Goal: Find specific page/section: Find specific page/section

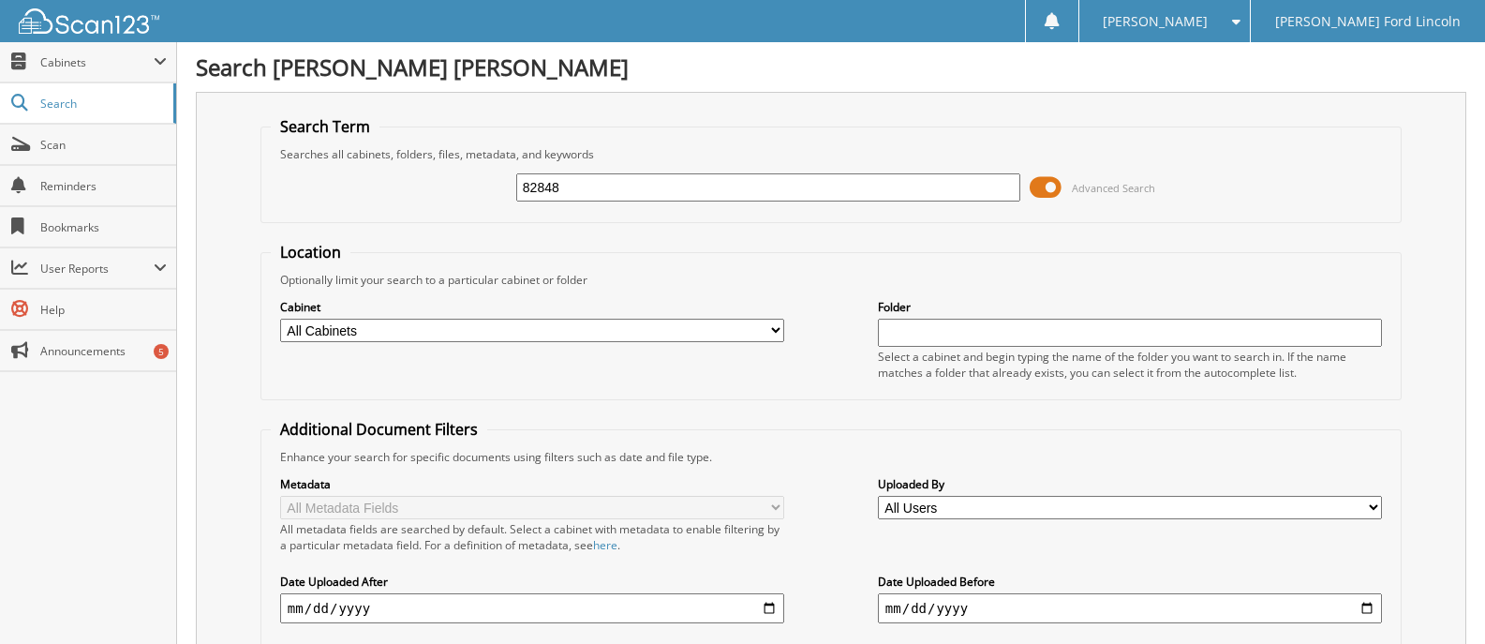
type input "82848"
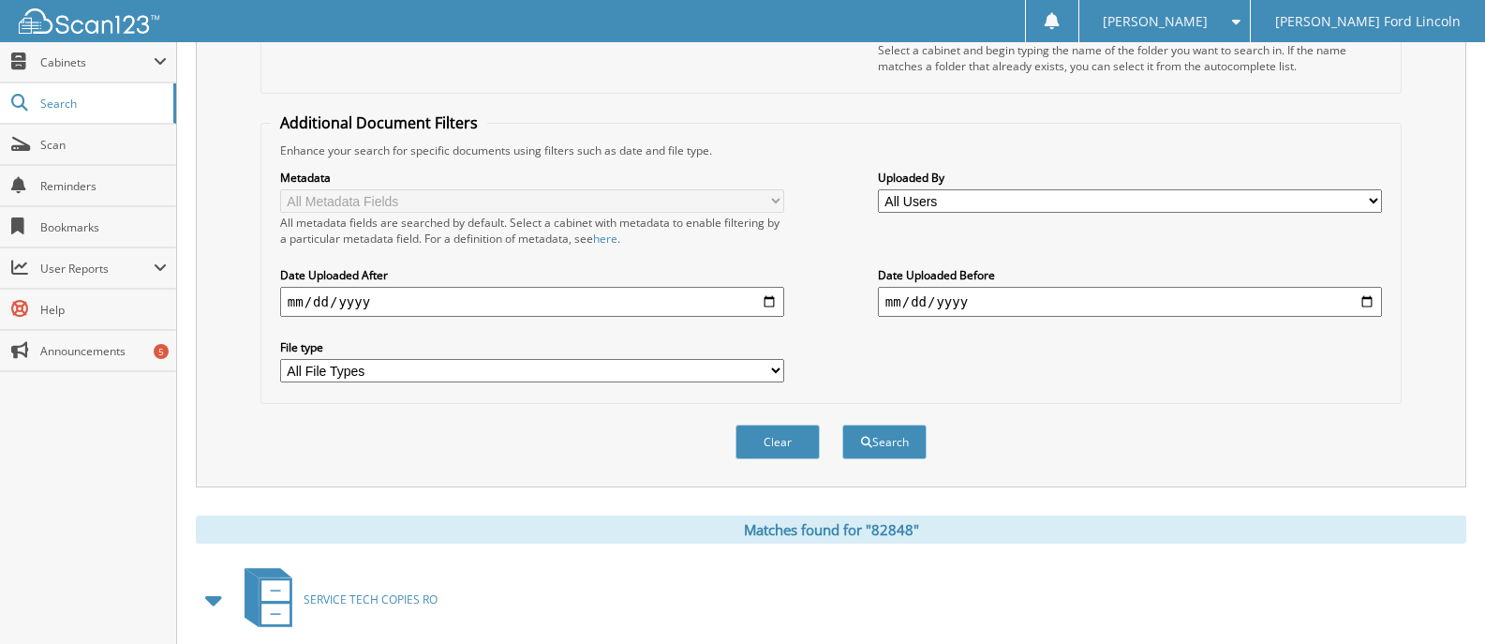
scroll to position [375, 0]
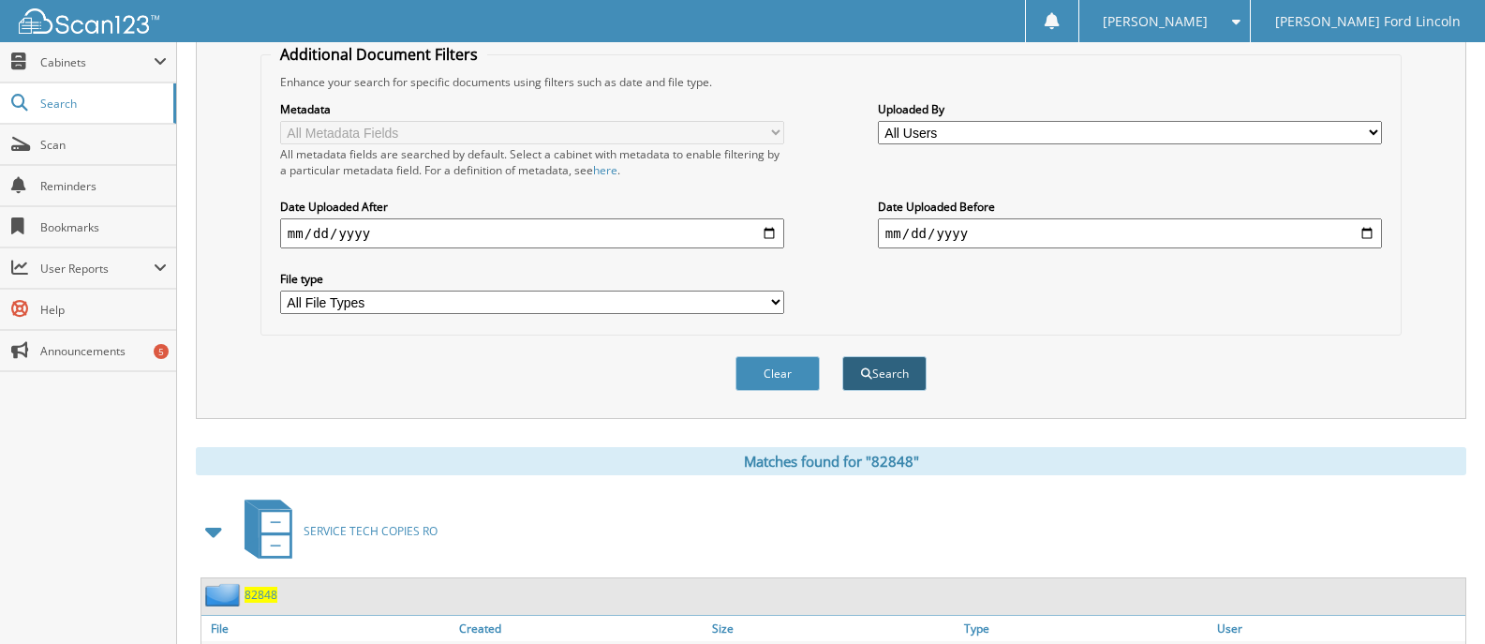
click at [886, 365] on button "Search" at bounding box center [885, 373] width 84 height 35
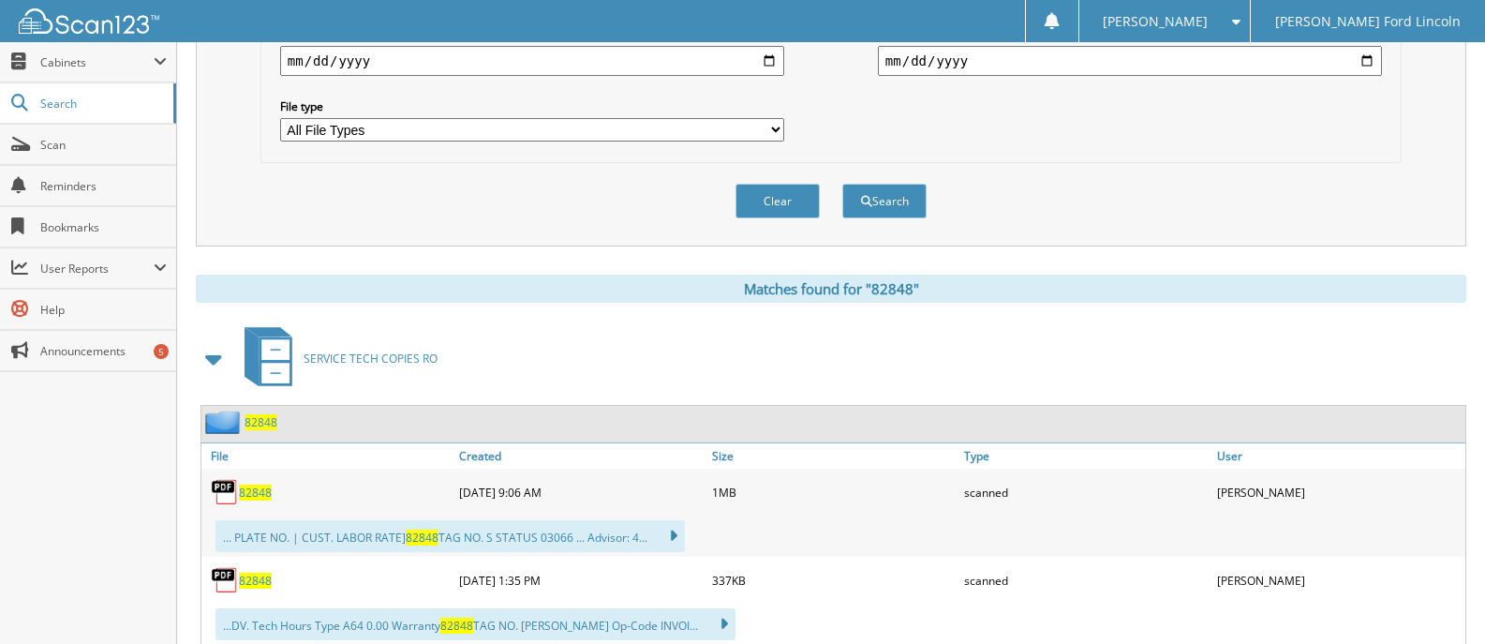
scroll to position [656, 0]
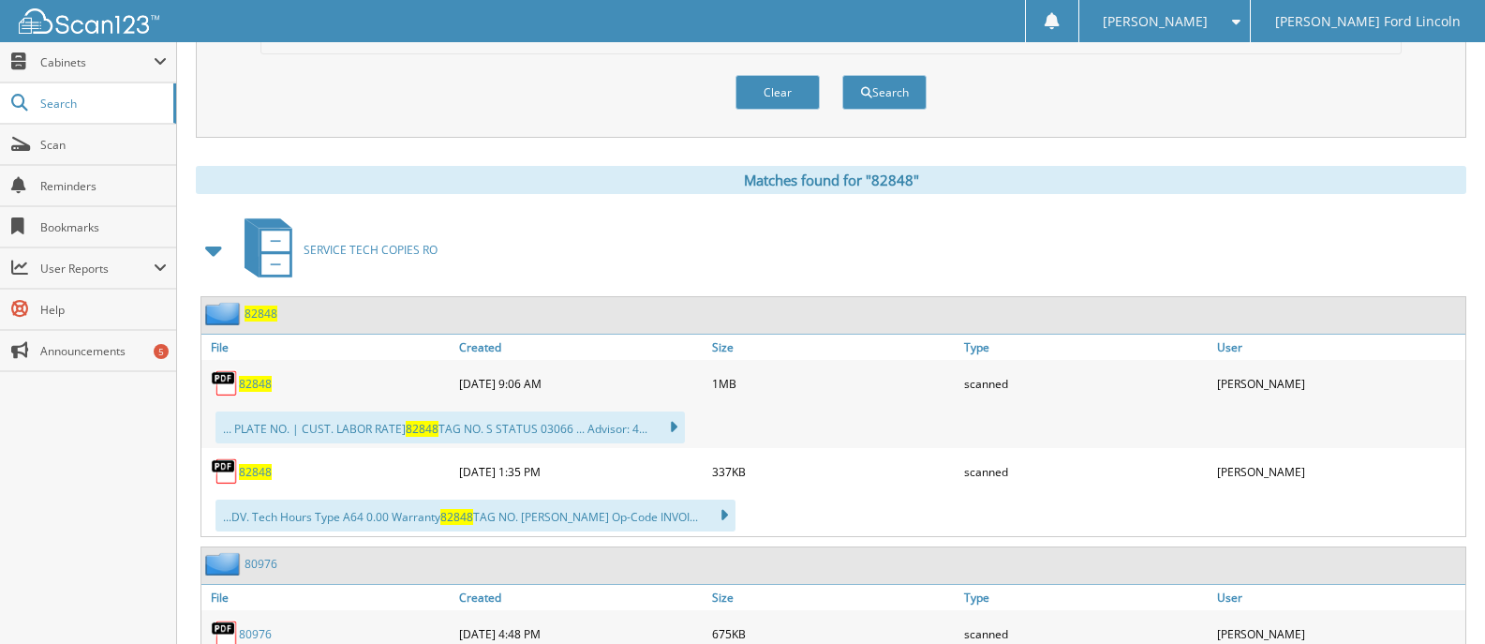
click at [259, 314] on span "82848" at bounding box center [261, 314] width 33 height 16
